Goal: Task Accomplishment & Management: Complete application form

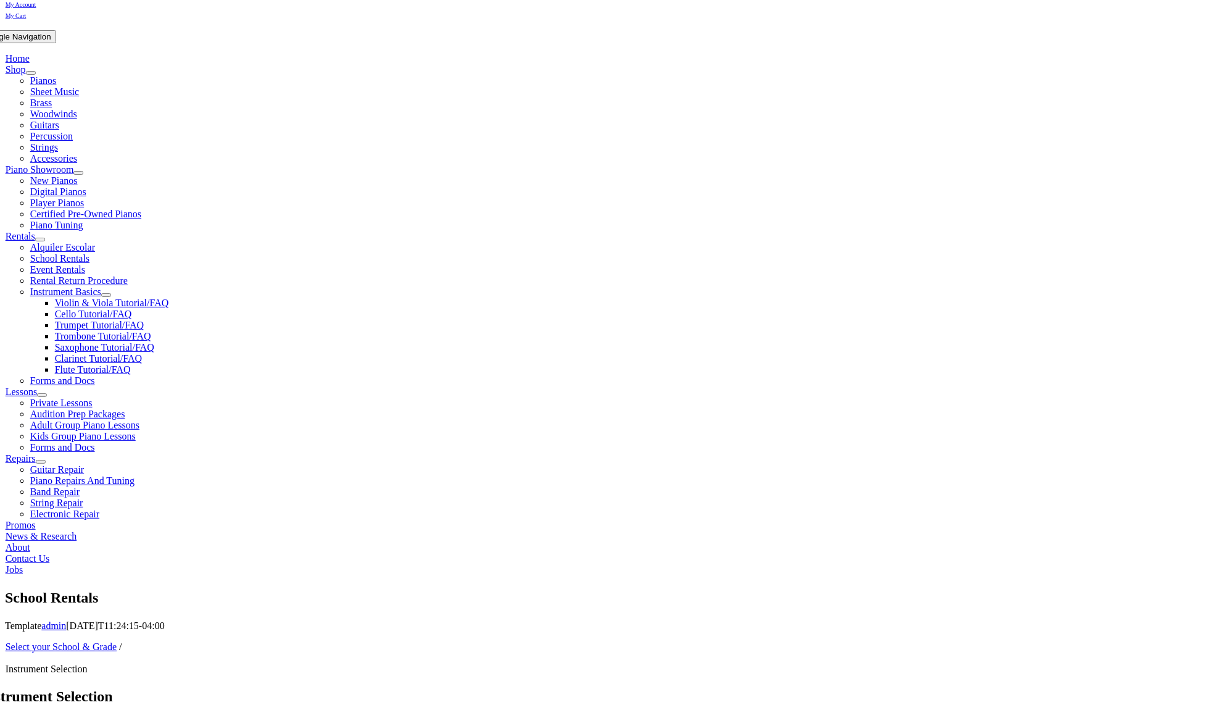
scroll to position [218, 0]
